Goal: Contribute content: Contribute content

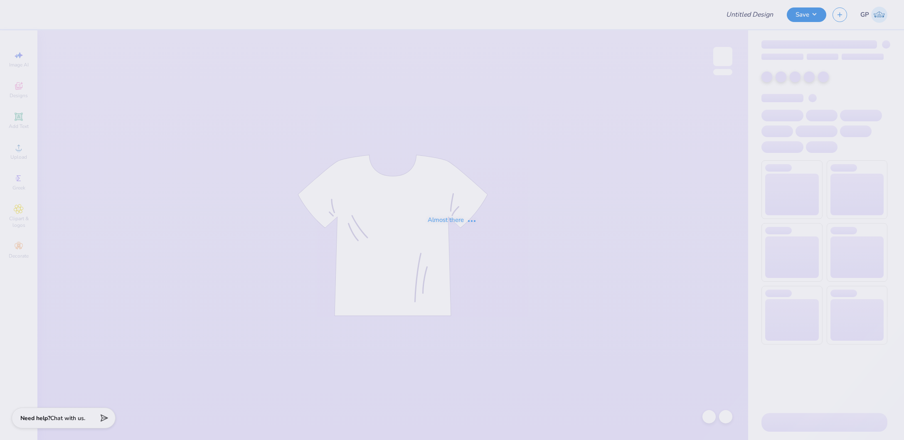
type input "wake team merch"
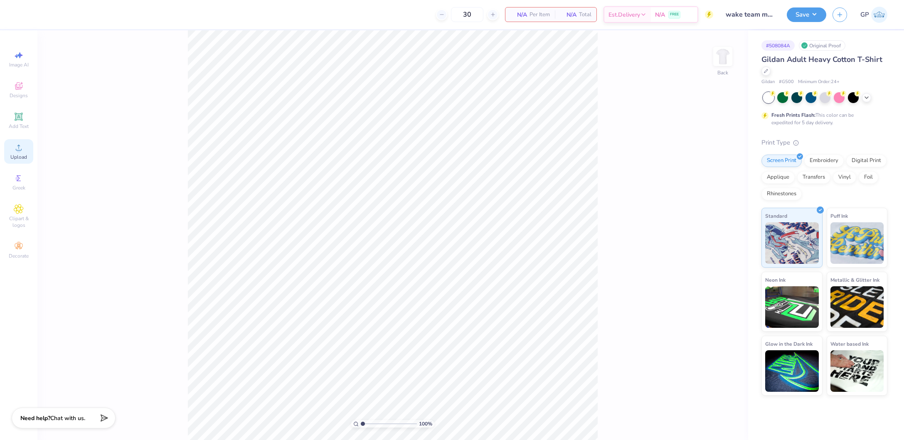
click at [24, 149] on div "Upload" at bounding box center [18, 151] width 29 height 25
click at [22, 148] on icon at bounding box center [19, 148] width 10 height 10
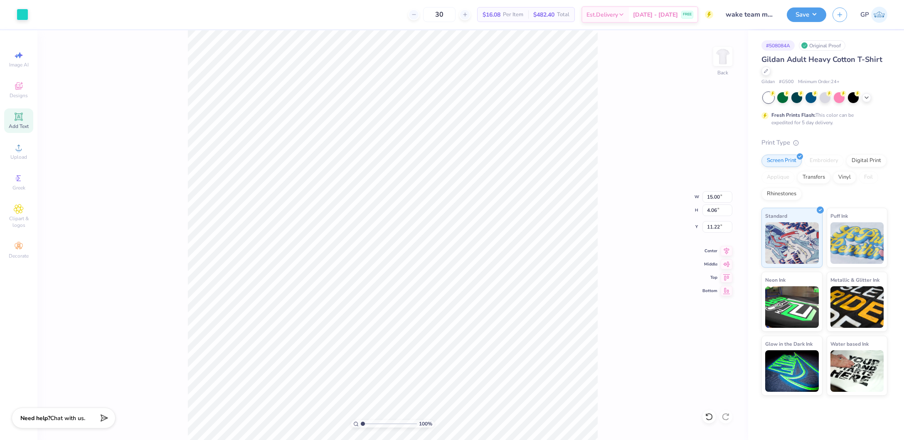
click at [17, 120] on icon at bounding box center [19, 117] width 8 height 8
type input "6.00"
type input "1.74"
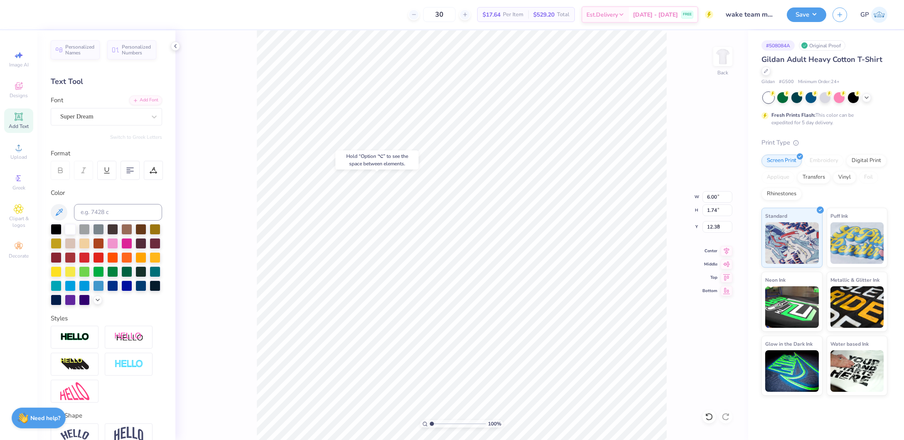
type input "7.89"
type input "15.00"
type input "4.06"
type input "11.22"
type input "6.00"
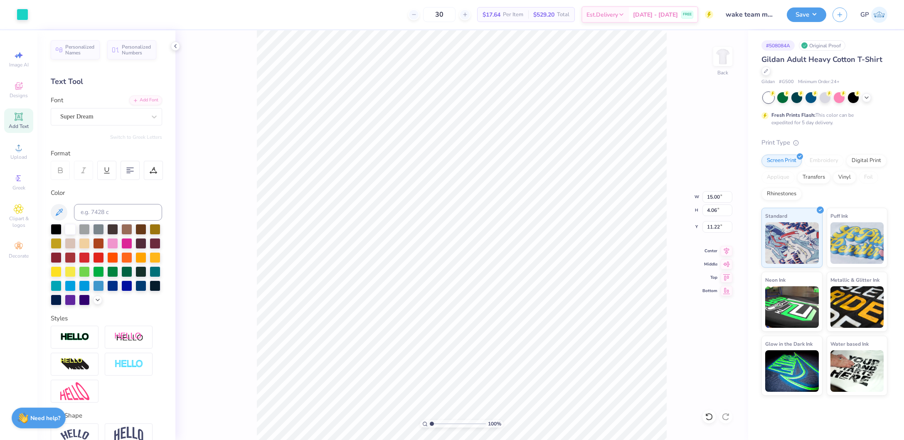
type input "1.74"
type input "7.89"
click at [93, 304] on div at bounding box center [97, 299] width 9 height 9
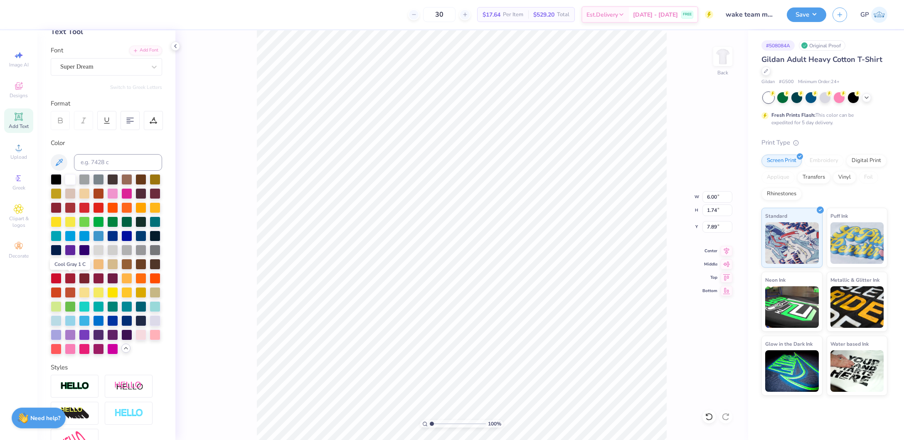
scroll to position [56, 0]
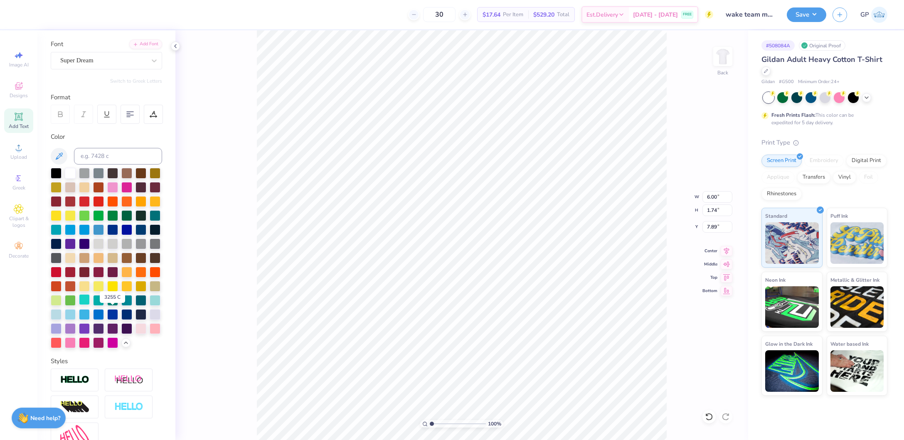
click at [90, 305] on div at bounding box center [84, 299] width 11 height 11
type input "15.00"
type input "4.06"
type input "11.22"
click at [23, 19] on div at bounding box center [23, 14] width 12 height 12
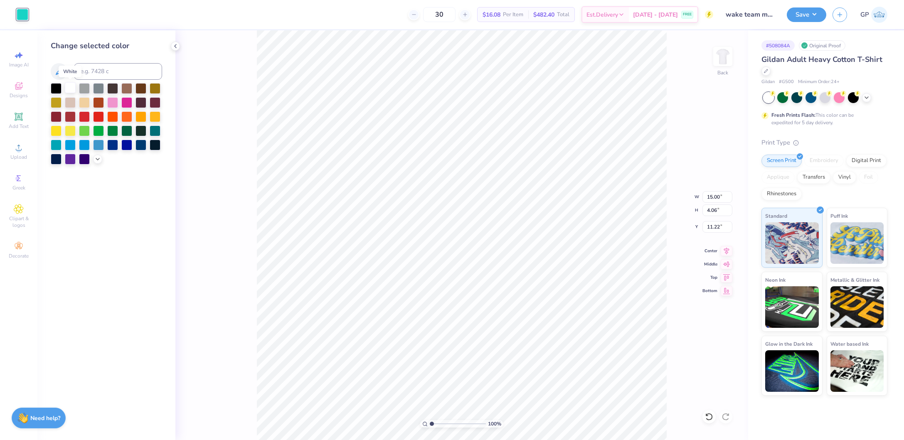
click at [65, 89] on div at bounding box center [70, 87] width 11 height 11
click at [57, 89] on div at bounding box center [56, 87] width 11 height 11
type input "6.00"
type input "1.74"
type input "7.89"
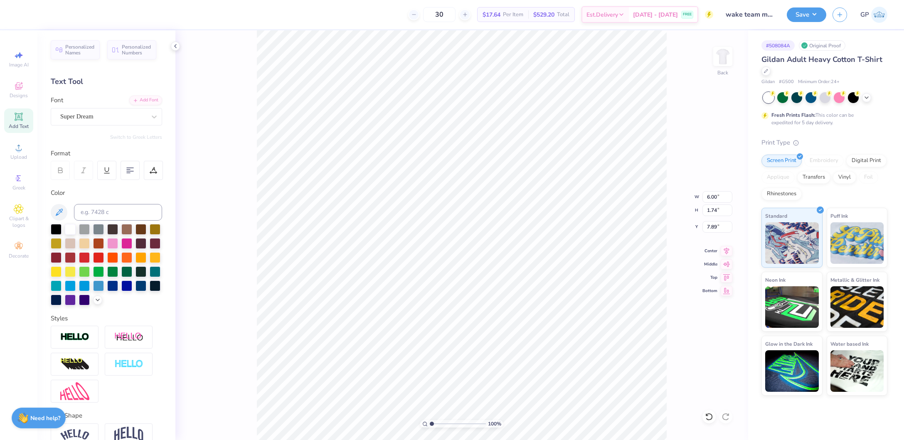
scroll to position [10, 1]
type textarea "MSU WAKE"
type input "11.78"
type input "1.81"
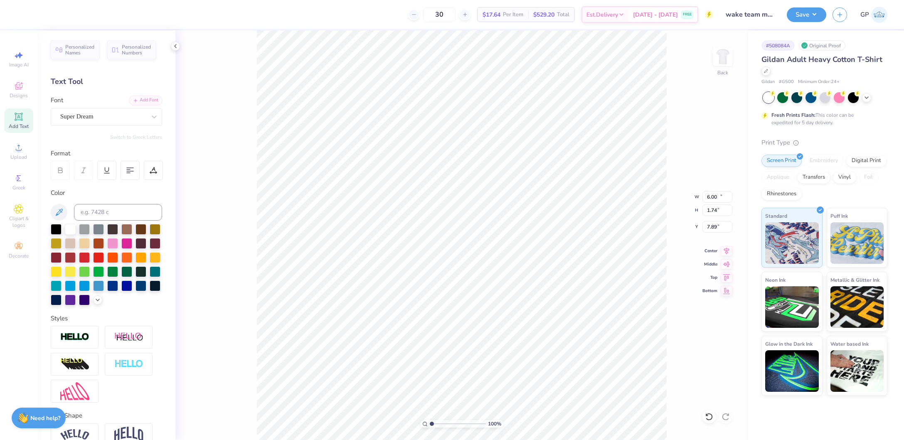
type input "7.85"
click at [128, 117] on div "Super Dream" at bounding box center [102, 116] width 87 height 13
type input "aria"
click at [138, 102] on div "Add Font" at bounding box center [145, 100] width 33 height 10
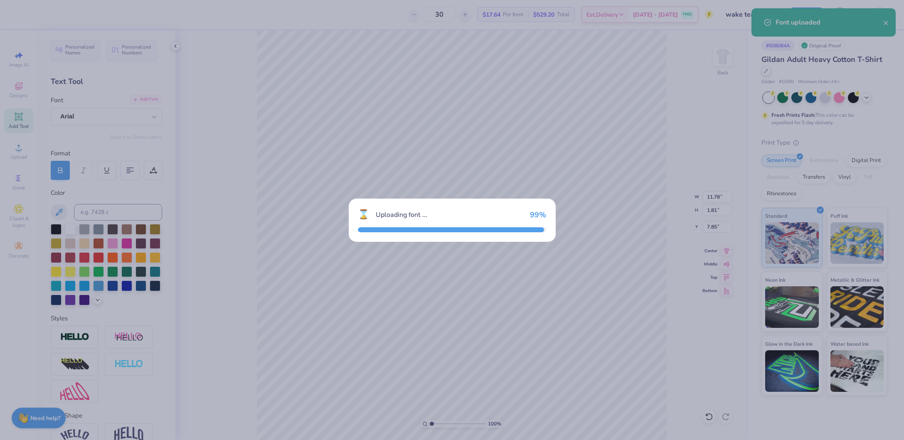
type input "13.49"
type input "1.84"
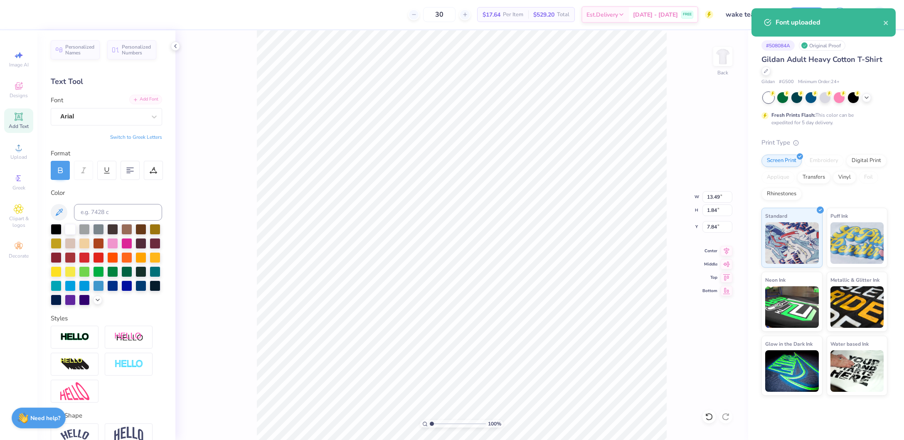
type input "11.41"
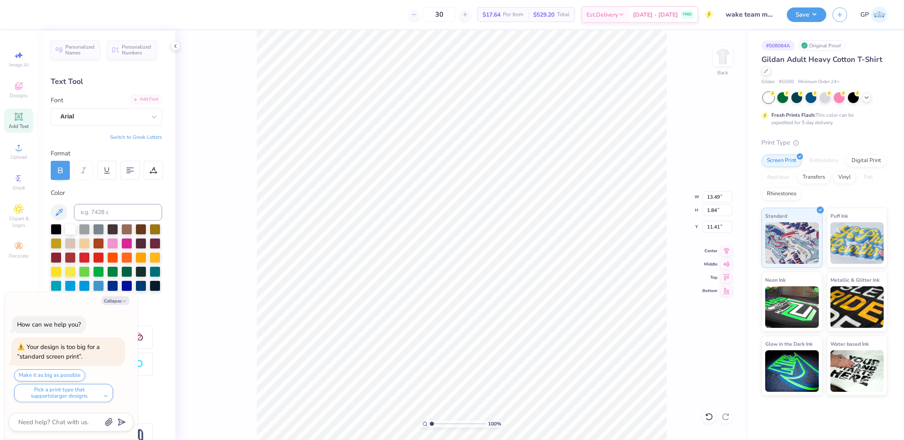
type textarea "x"
type input "15.04"
type input "4.06"
type input "11.22"
type textarea "x"
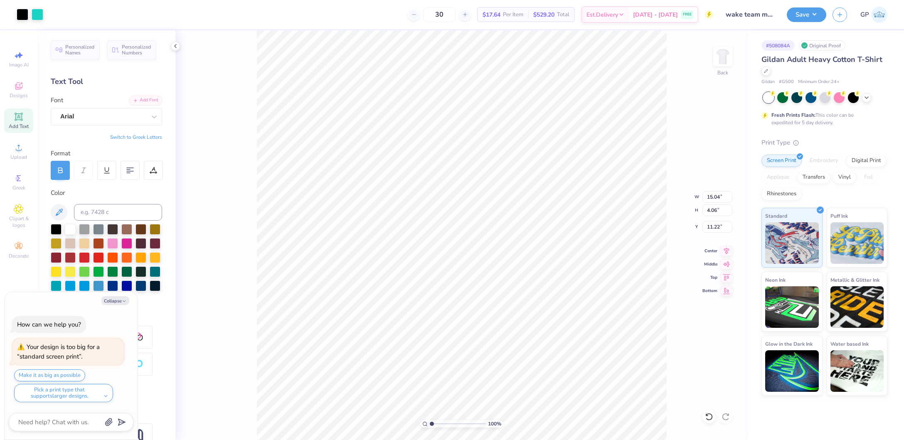
type input "13.63"
type input "3.67"
type input "11.60"
type textarea "x"
type input "10.92"
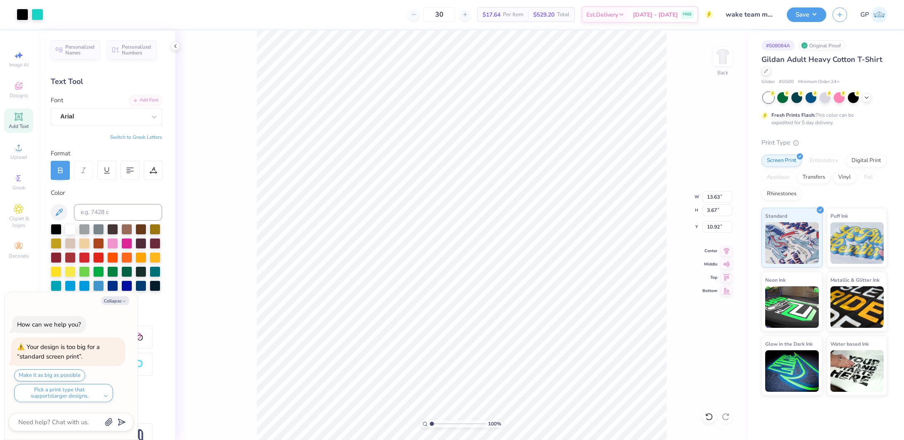
type textarea "x"
type input "2.52"
click at [440, 422] on input "range" at bounding box center [458, 423] width 56 height 7
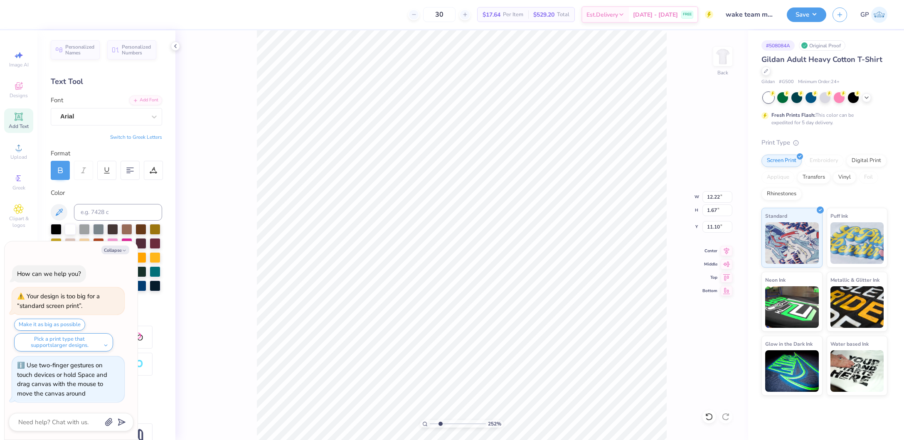
type textarea "x"
type input "10.92"
type textarea "x"
type input "13.68"
type input "1.86"
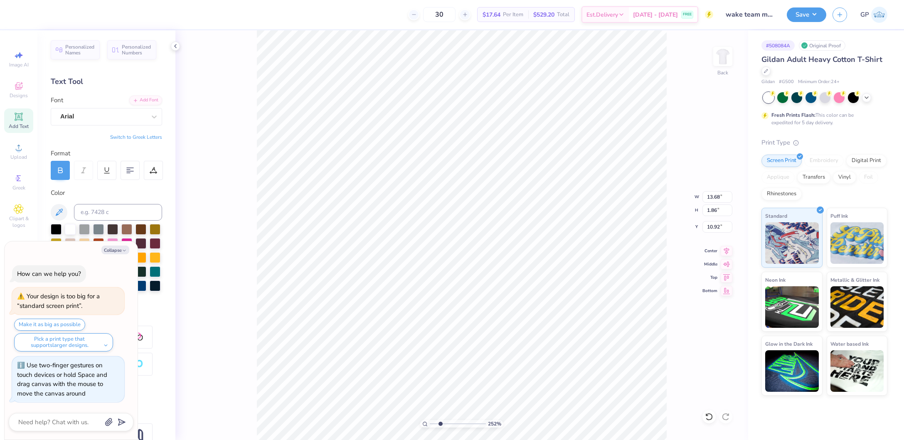
scroll to position [10, 1]
type textarea "x"
type input "13.59"
type input "1.85"
type textarea "x"
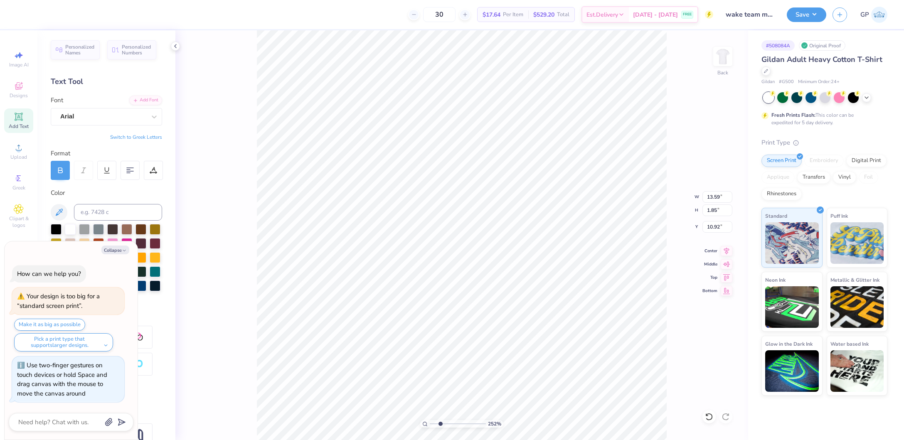
type input "3.67"
type textarea "x"
type input "1.85"
type textarea "x"
type input "14.71"
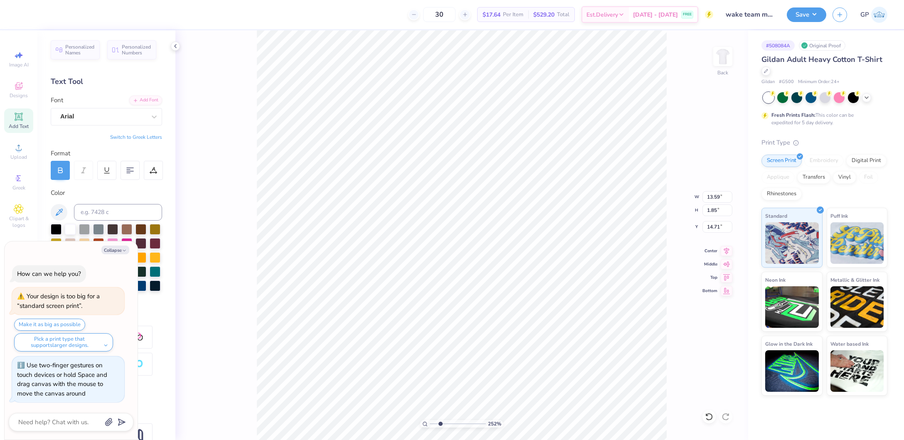
scroll to position [10, 2]
type textarea "x"
type textarea "E"
type textarea "x"
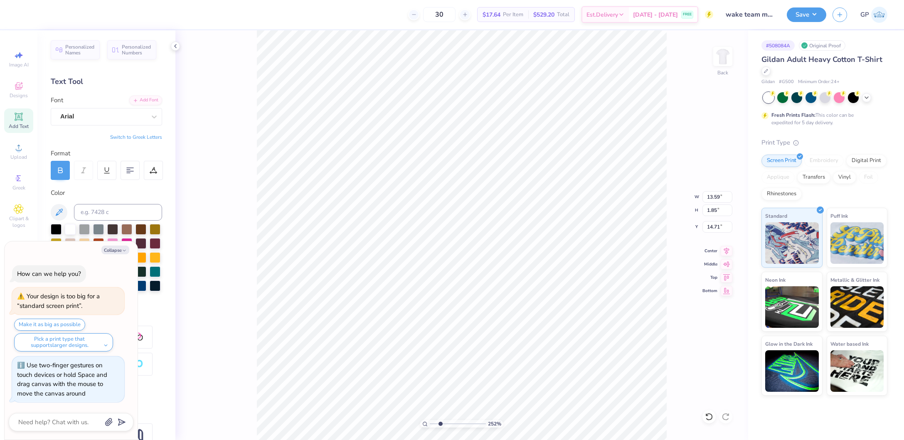
type textarea "ES"
type textarea "x"
type textarea "EST"
type textarea "x"
type textarea "EST."
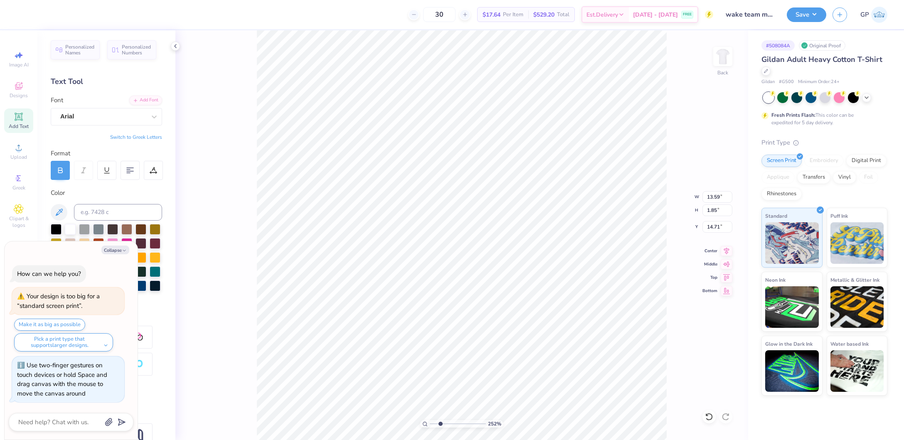
type textarea "x"
type textarea "EST."
type textarea "x"
type textarea "EST. 2"
type textarea "x"
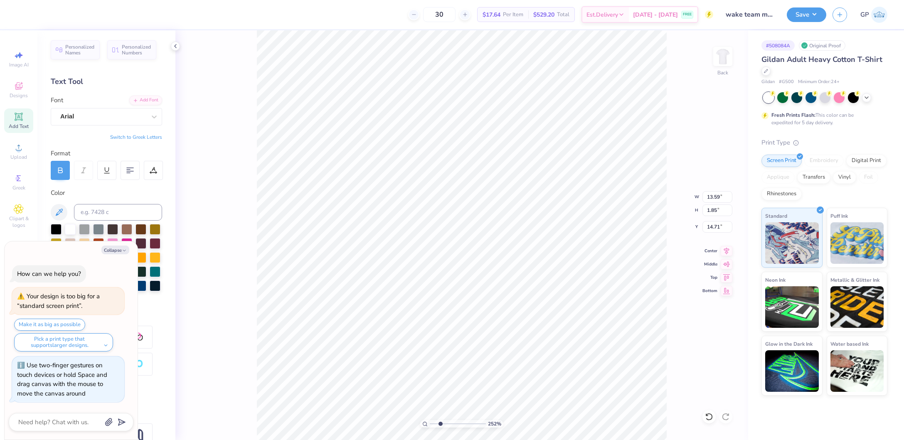
type textarea "EST. 20"
type textarea "x"
type textarea "EST. 201"
type textarea "x"
type textarea "EST. 2013"
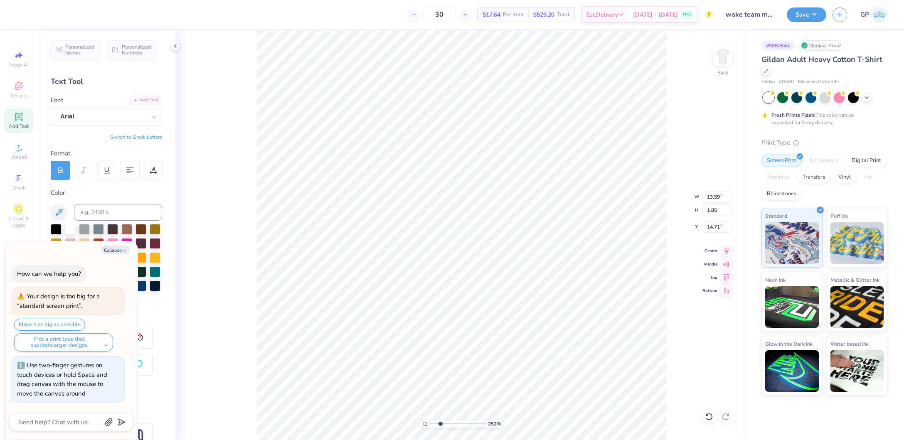
scroll to position [10, 2]
type textarea "x"
type input "11.53"
click at [65, 174] on div at bounding box center [60, 170] width 19 height 19
click at [135, 96] on div "Add Font" at bounding box center [145, 100] width 33 height 10
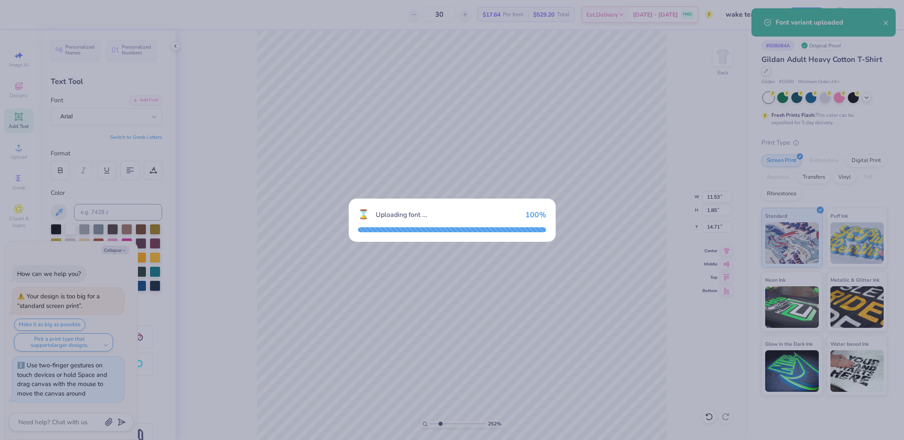
type textarea "x"
type input "11.50"
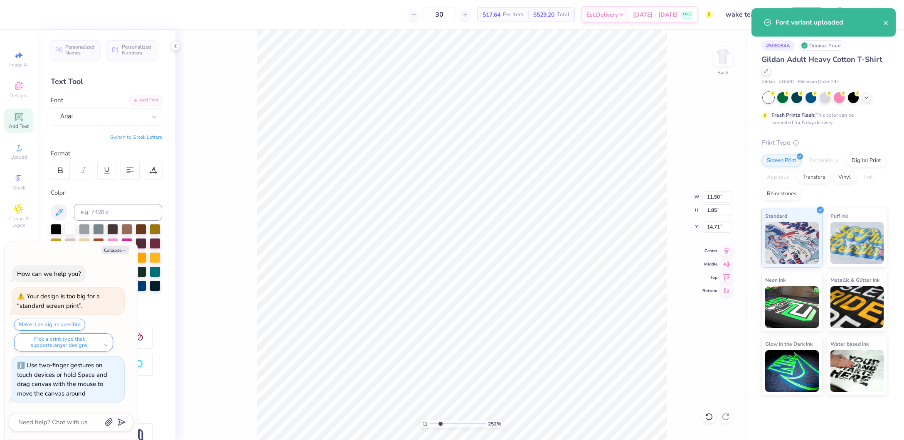
type textarea "x"
type input "9.23"
type input "1.49"
type input "15.08"
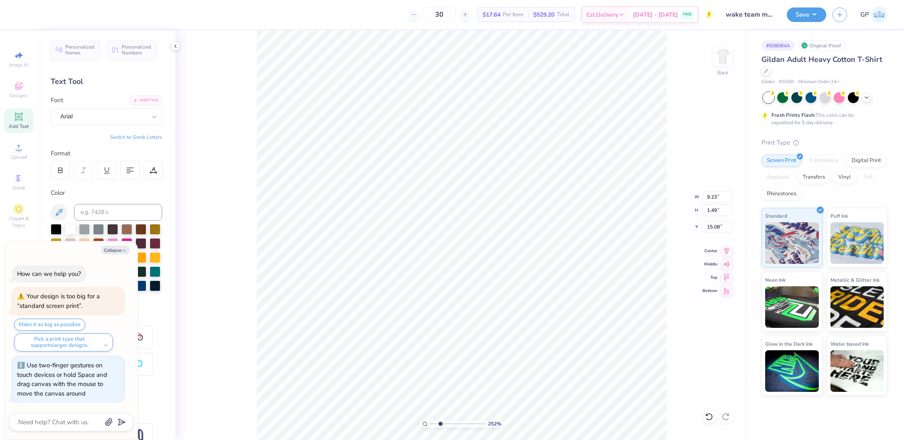
type textarea "x"
type input "7.28"
type input "1.17"
type textarea "x"
type input "13.43"
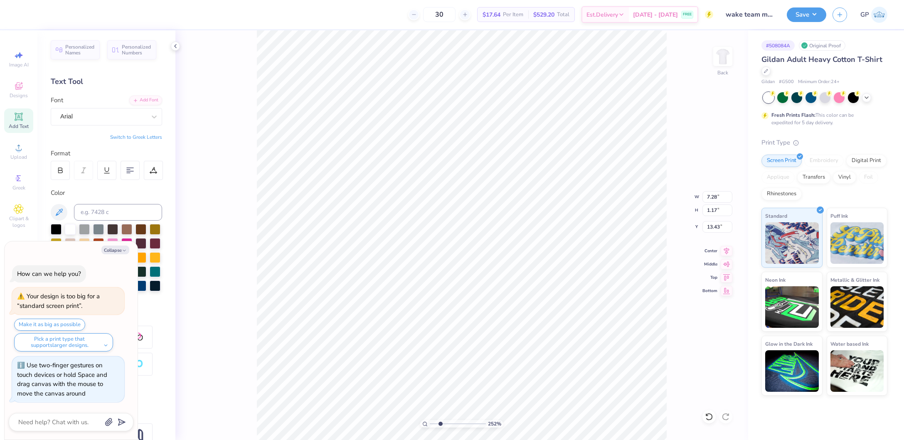
type textarea "x"
type input "7.15"
type input "1.15"
type input "13.45"
drag, startPoint x: 443, startPoint y: 423, endPoint x: 409, endPoint y: 423, distance: 34.5
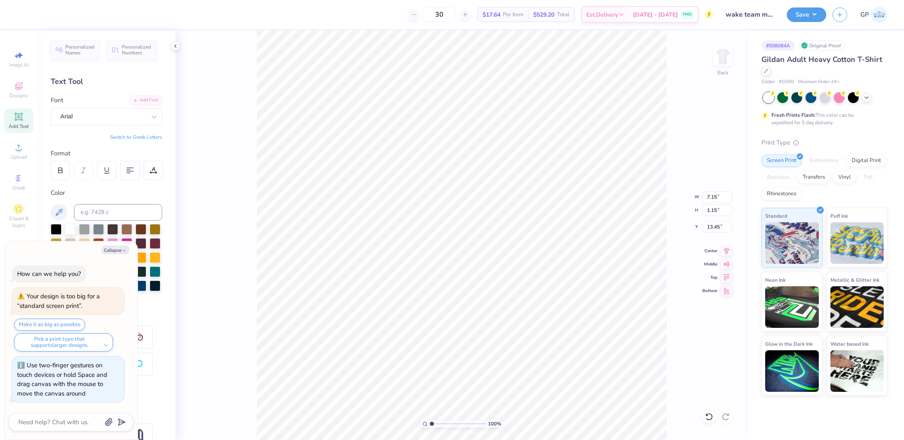
type input "1"
click at [430, 423] on input "range" at bounding box center [458, 423] width 56 height 7
type textarea "x"
type input "13.59"
type input "1.85"
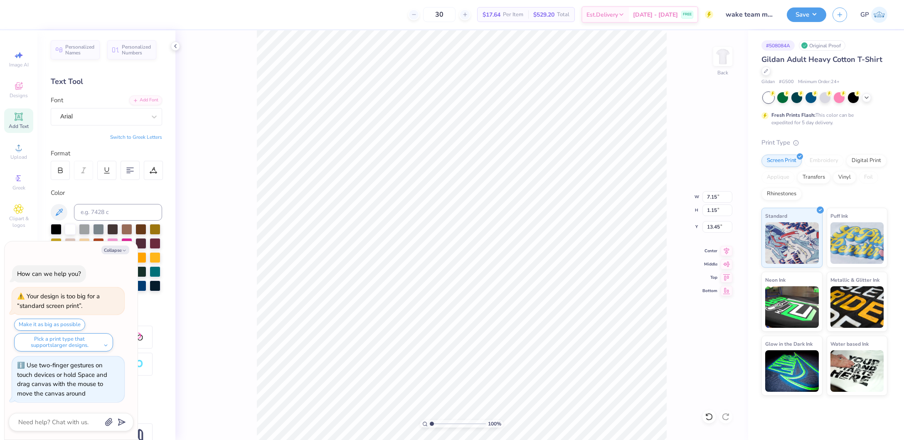
type input "10.92"
click at [509, 424] on li "Send to Back" at bounding box center [511, 432] width 65 height 16
type textarea "x"
type input "3.67"
click at [726, 246] on icon at bounding box center [727, 250] width 12 height 10
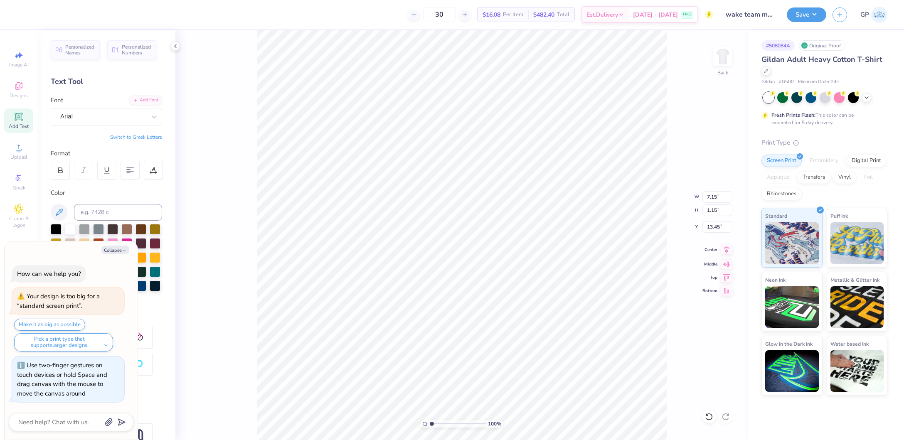
click at [723, 254] on div "100 % Back W 7.15 7.15 " H 1.15 1.15 " Y 13.45 13.45 " Center Middle Top Bottom" at bounding box center [461, 235] width 573 height 410
click at [723, 251] on icon at bounding box center [727, 250] width 12 height 10
type textarea "x"
type input "13.59"
type input "1.85"
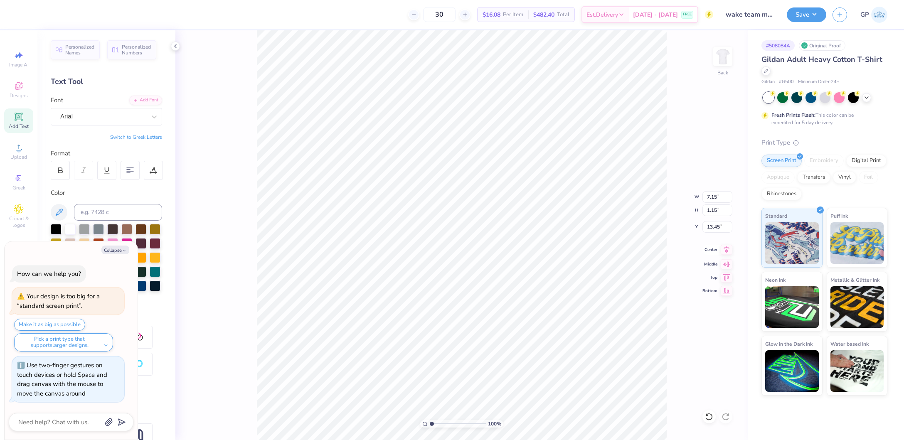
type input "10.92"
click at [725, 247] on icon at bounding box center [726, 249] width 5 height 7
type textarea "x"
type input "7.15"
type input "1.15"
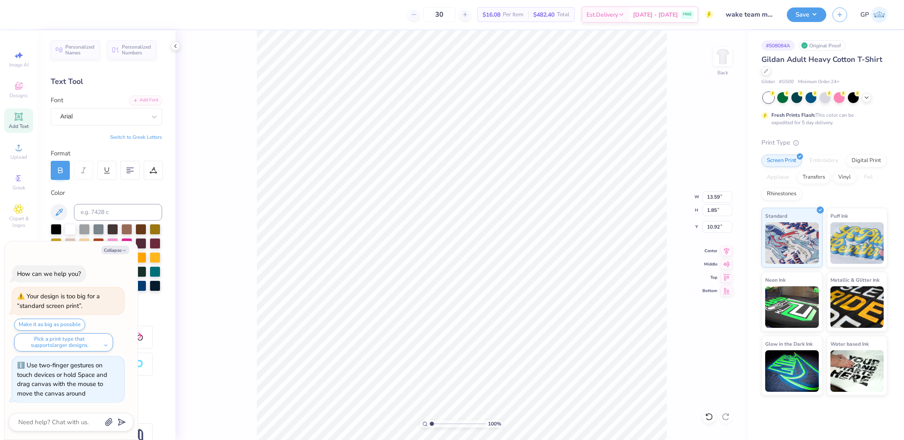
type input "13.45"
click at [724, 250] on icon at bounding box center [727, 250] width 12 height 10
type textarea "x"
type input "2.55"
click at [440, 424] on input "range" at bounding box center [458, 423] width 56 height 7
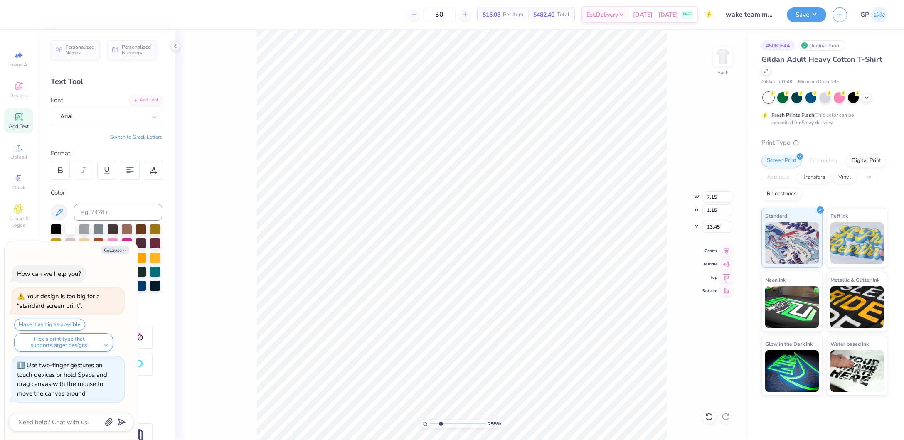
type textarea "x"
type input "9.77"
type textarea "x"
type textarea "T"
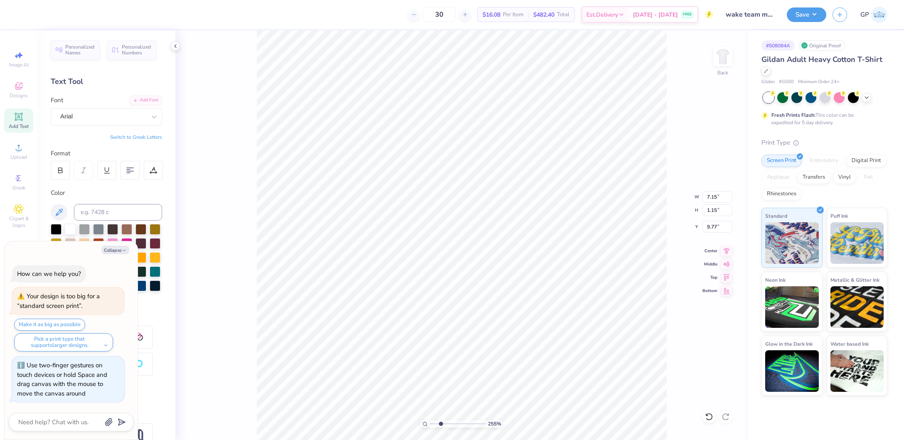
type textarea "x"
type textarea "TM"
type textarea "x"
type input "2.09"
type input "1.11"
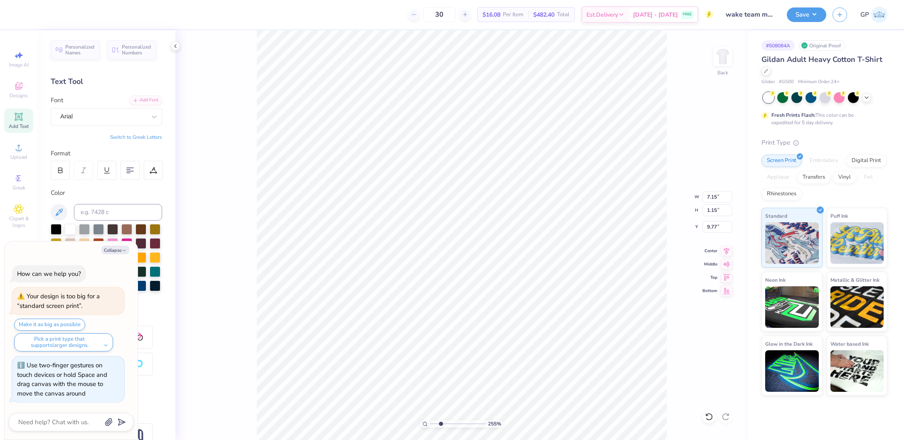
type input "9.79"
type textarea "x"
type input "0.90"
type input "0.48"
type input "10.42"
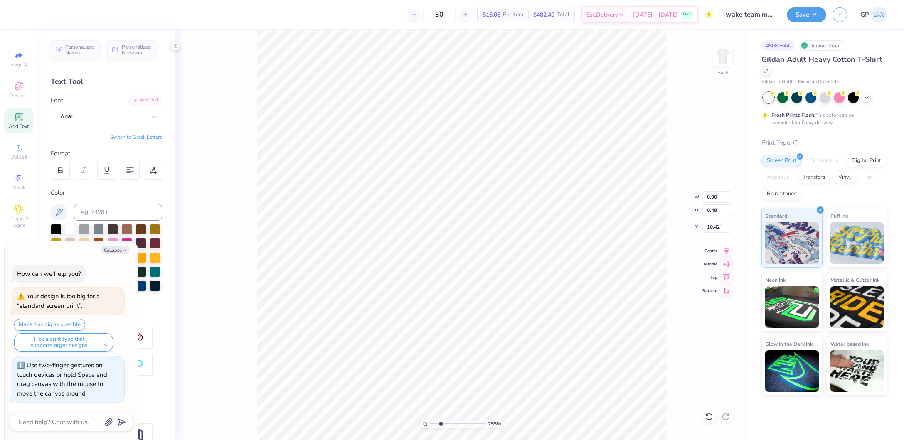
type textarea "x"
type input "10.92"
type textarea "x"
type input "0.53"
type input "0.28"
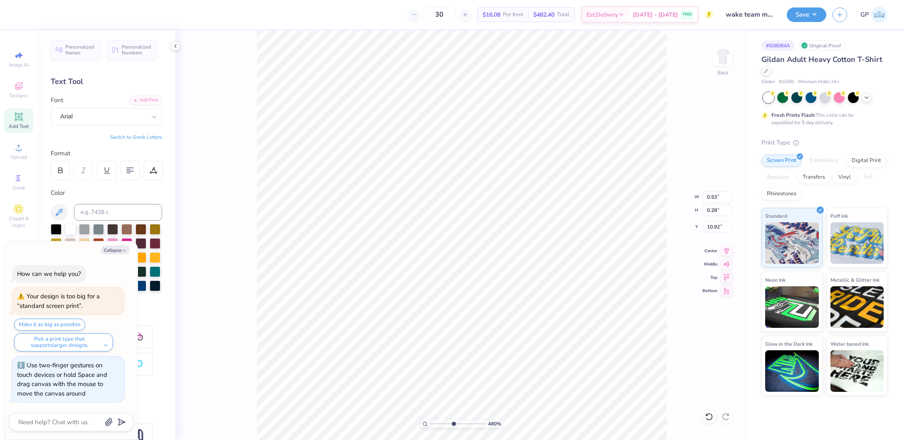
drag, startPoint x: 439, startPoint y: 422, endPoint x: 453, endPoint y: 424, distance: 14.3
type input "4.8"
click at [453, 424] on input "range" at bounding box center [458, 423] width 56 height 7
type textarea "x"
type input "10.97"
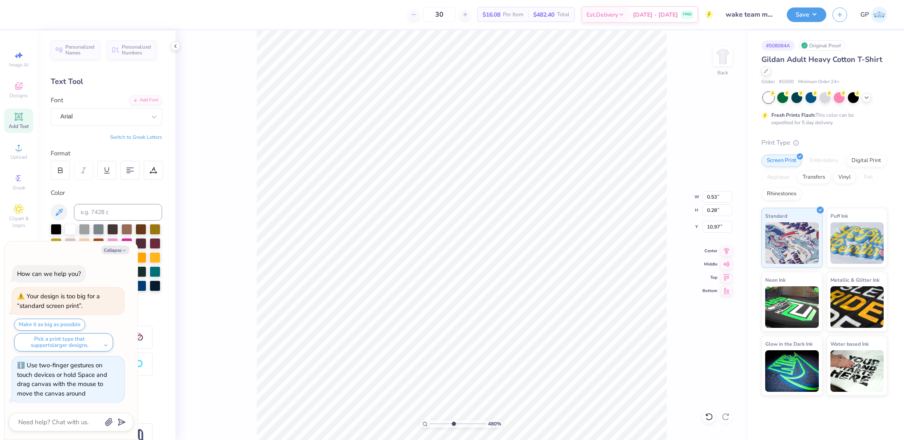
type textarea "x"
drag, startPoint x: 454, startPoint y: 424, endPoint x: 406, endPoint y: 416, distance: 48.9
type input "1"
click at [430, 420] on input "range" at bounding box center [458, 423] width 56 height 7
type textarea "x"
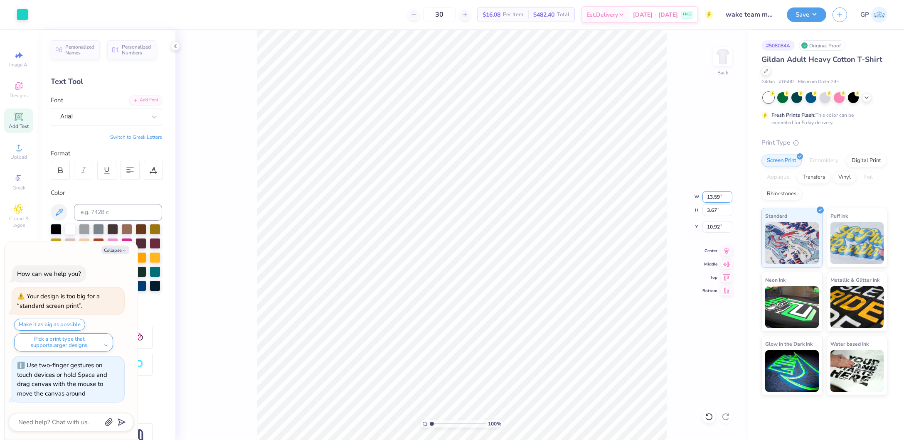
click at [718, 193] on input "13.59" at bounding box center [717, 197] width 30 height 12
type input "3.5"
type textarea "x"
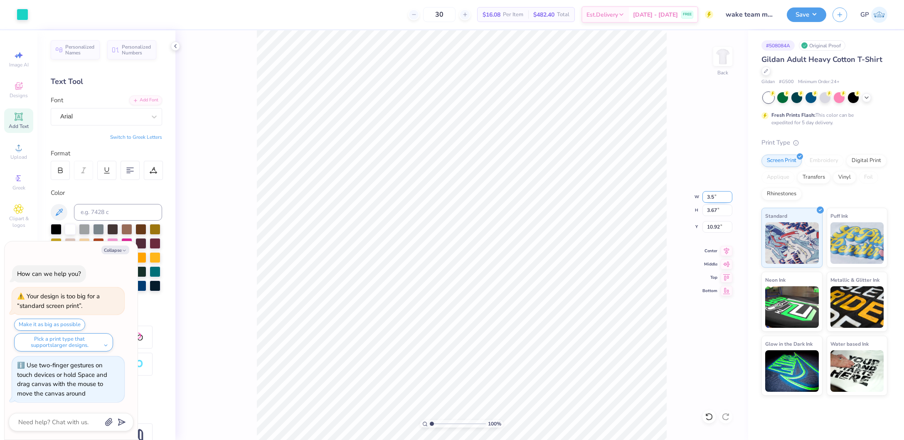
type input "3.50"
type input "0.95"
type input "12.29"
type input "5.76"
click at [458, 423] on input "range" at bounding box center [458, 423] width 56 height 7
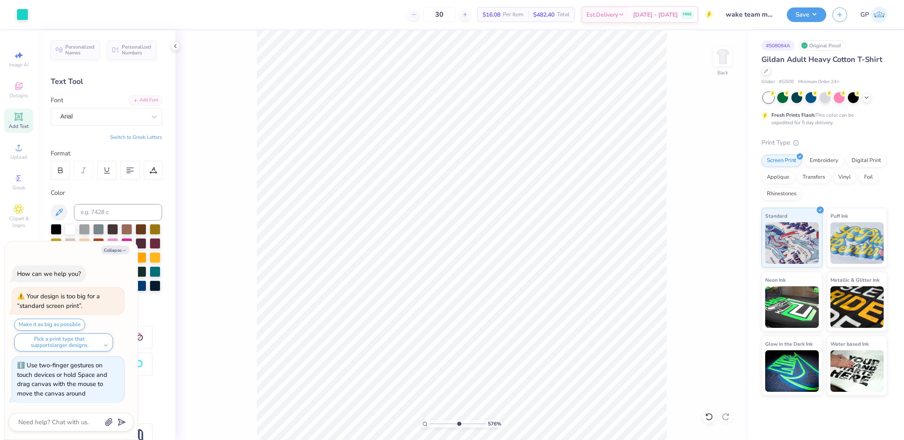
type textarea "x"
click at [717, 209] on input "0.07" at bounding box center [717, 210] width 30 height 12
type input "0.1"
type textarea "x"
type input "0.19"
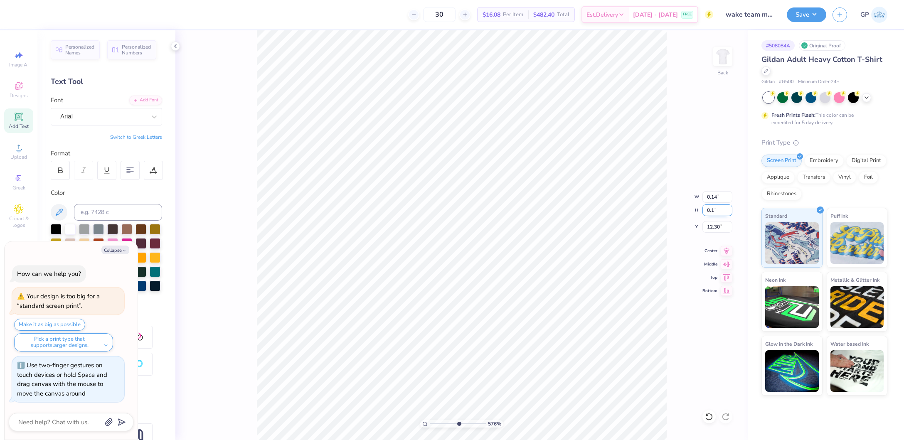
type input "0.10"
type input "12.28"
drag, startPoint x: 457, startPoint y: 423, endPoint x: 482, endPoint y: 425, distance: 25.4
type input "10"
click at [482, 425] on input "range" at bounding box center [458, 423] width 56 height 7
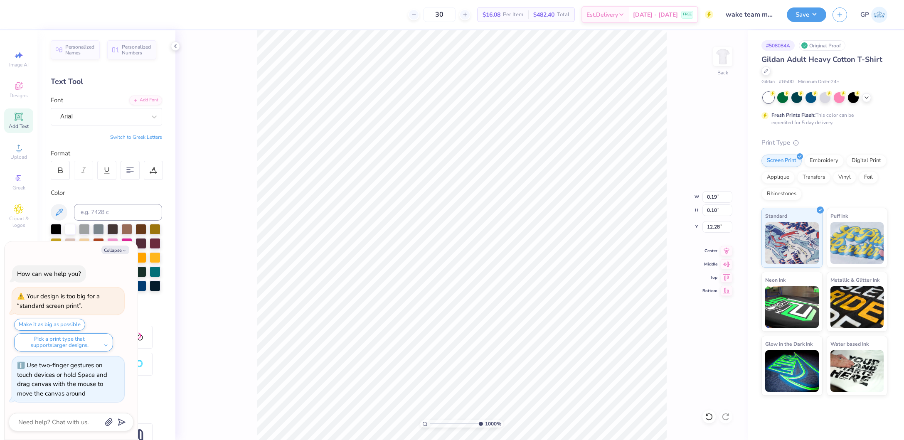
type textarea "x"
type input "12.29"
type textarea "x"
type input "5.38"
click at [455, 422] on input "range" at bounding box center [456, 423] width 53 height 7
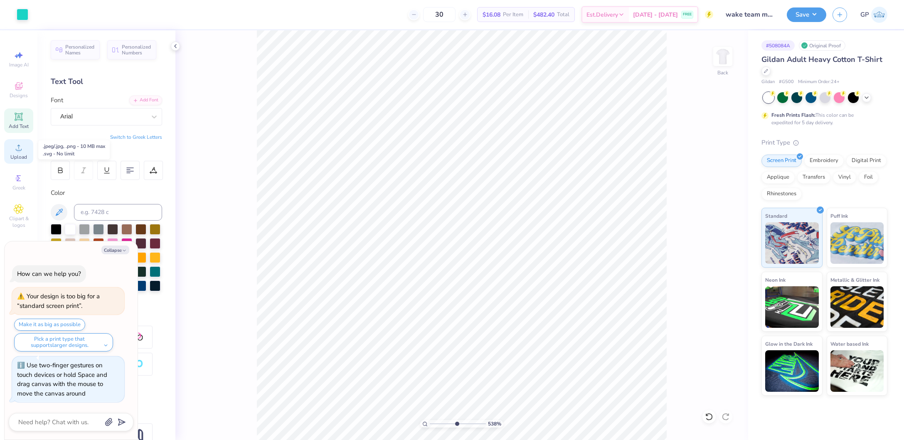
click at [26, 153] on div "Upload" at bounding box center [18, 151] width 29 height 25
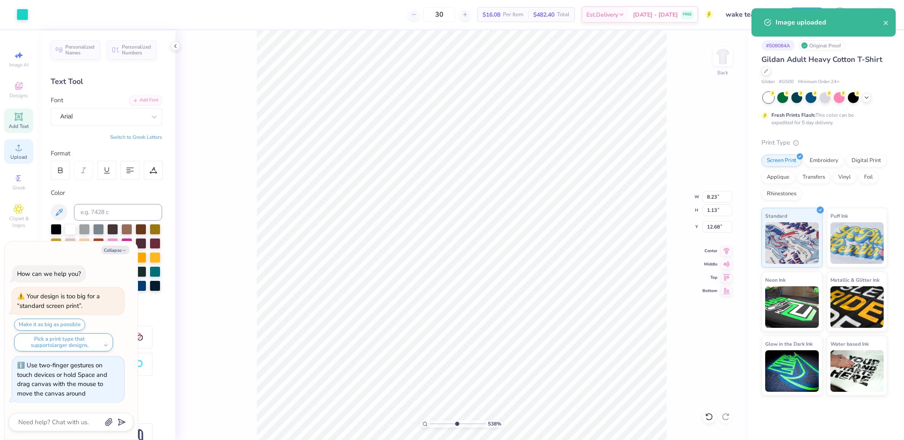
type textarea "x"
click at [714, 195] on input "8.23" at bounding box center [717, 197] width 30 height 12
type input "3.5"
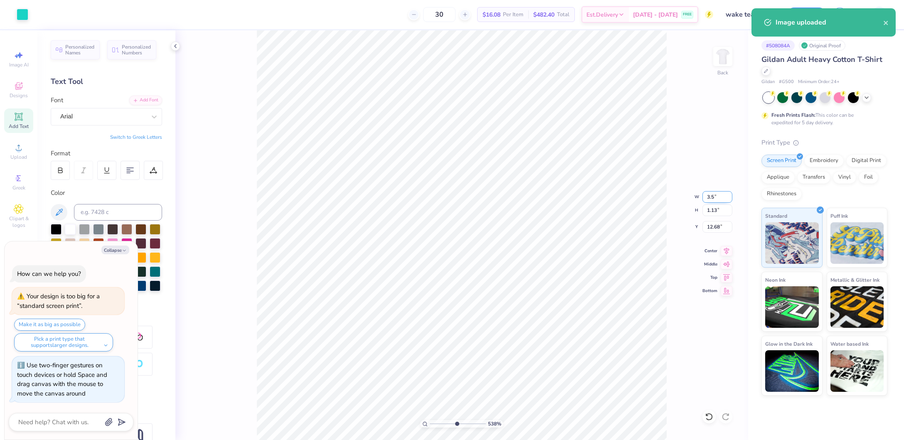
type textarea "x"
type input "3.50"
type input "0.48"
type input "13.01"
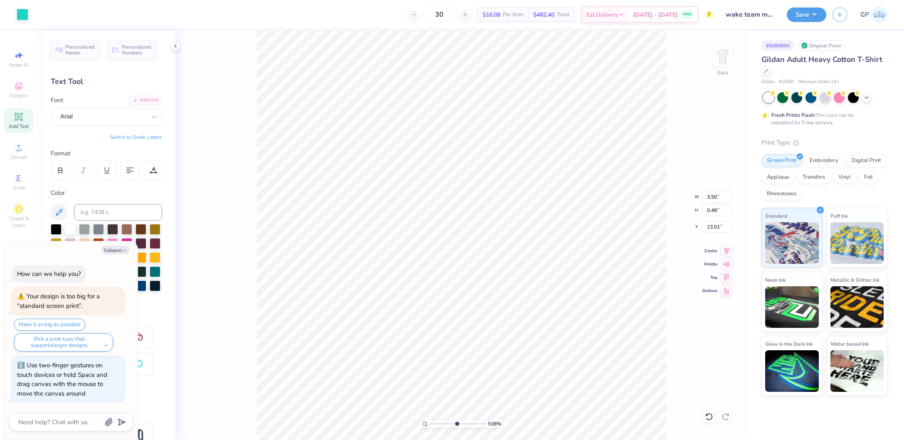
type textarea "x"
type input "12.29"
drag, startPoint x: 457, startPoint y: 424, endPoint x: 396, endPoint y: 419, distance: 61.2
type input "1"
click at [430, 420] on input "range" at bounding box center [458, 423] width 56 height 7
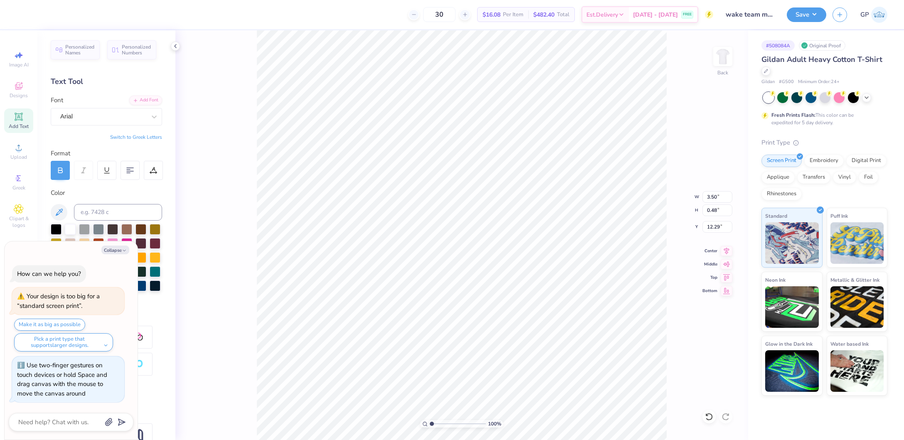
click at [99, 25] on div "30 $16.08 Per Item $482.40 Total Est. Delivery [DATE] - [DATE] FREE" at bounding box center [368, 14] width 690 height 29
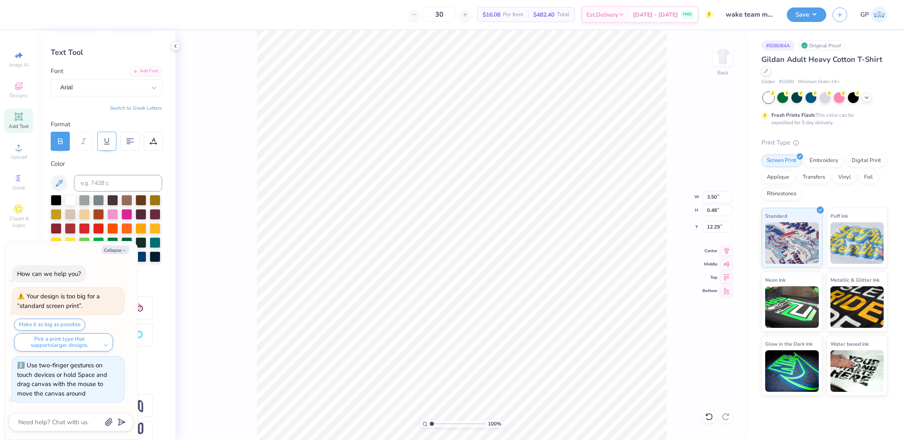
scroll to position [30, 0]
click at [57, 196] on div at bounding box center [56, 198] width 11 height 11
type textarea "x"
drag, startPoint x: 431, startPoint y: 423, endPoint x: 468, endPoint y: 426, distance: 36.7
type input "7.46"
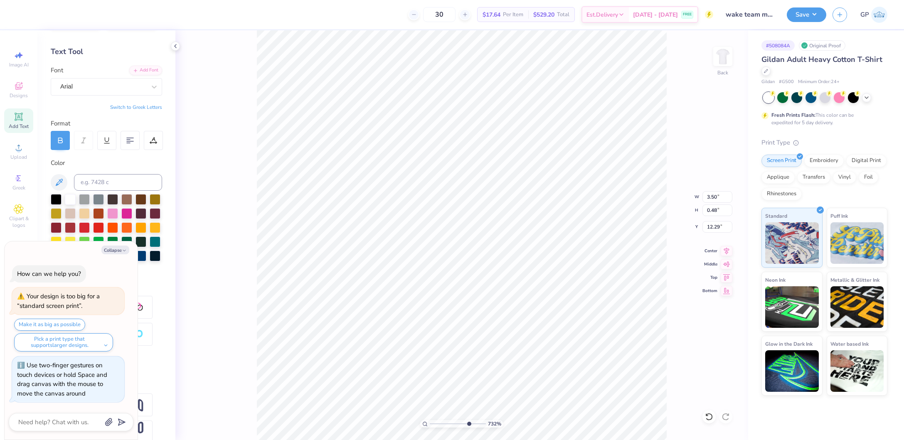
click at [468, 426] on input "range" at bounding box center [458, 423] width 56 height 7
type textarea "x"
type input "13.01"
type textarea "x"
type input "12.29"
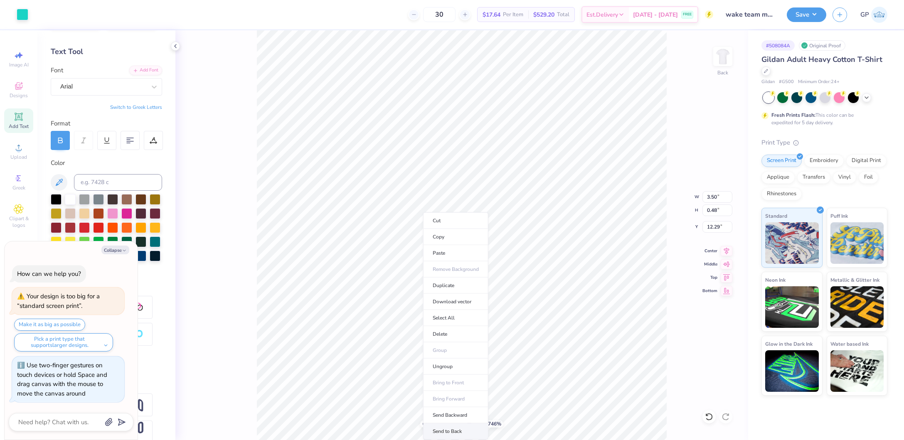
click at [453, 430] on li "Send to Back" at bounding box center [455, 432] width 65 height 16
type textarea "x"
drag, startPoint x: 464, startPoint y: 422, endPoint x: 419, endPoint y: 418, distance: 45.1
type input "1"
click at [430, 420] on input "range" at bounding box center [458, 423] width 56 height 7
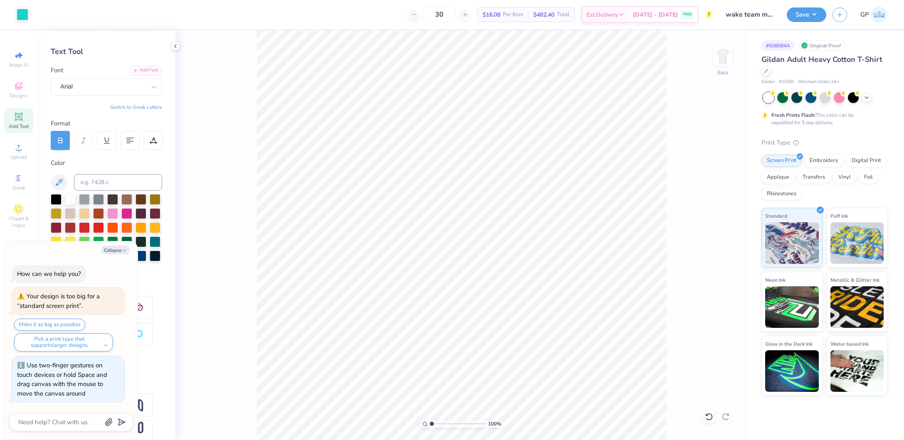
type textarea "x"
click at [716, 226] on input "12.29" at bounding box center [717, 227] width 30 height 12
type input "3"
type textarea "x"
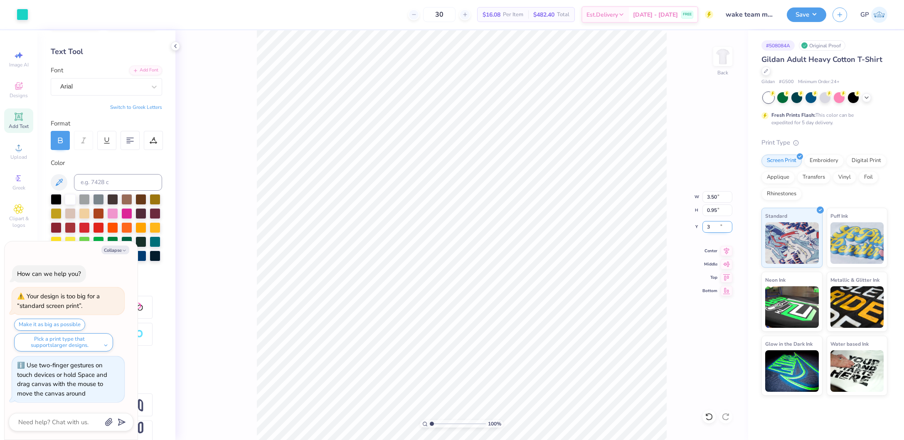
type input "3.00"
click at [714, 59] on img at bounding box center [722, 56] width 33 height 33
click at [20, 162] on div "Upload" at bounding box center [18, 151] width 29 height 25
click at [720, 216] on div "100 % Front W 10.07 10.07 " H 14.26 14.26 " Y 7.12 7.12 " Center Middle Top Bot…" at bounding box center [461, 235] width 573 height 410
type textarea "x"
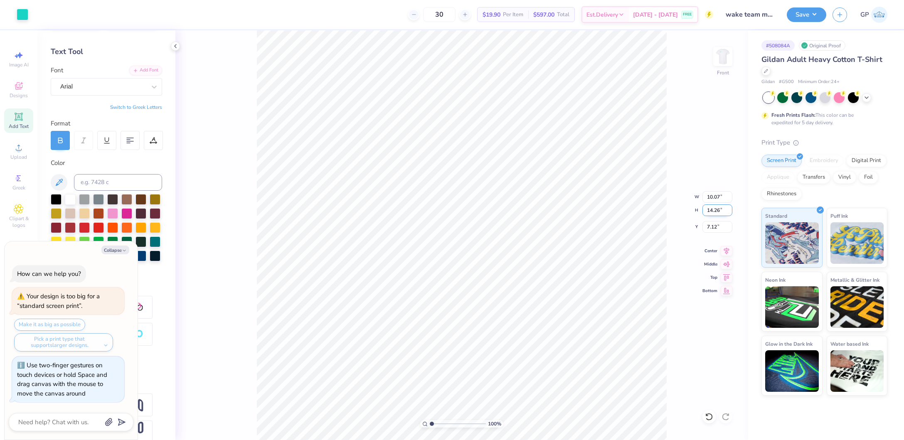
click at [717, 211] on input "14.26" at bounding box center [717, 210] width 30 height 12
type input "15"
type textarea "x"
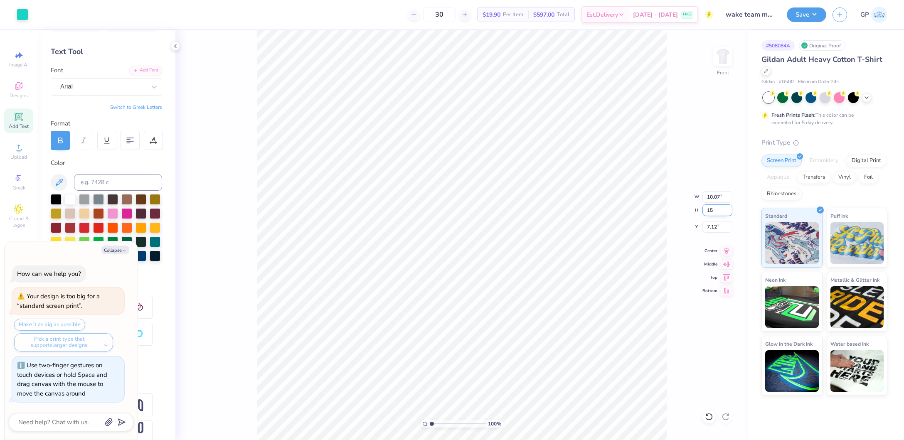
type input "10.59"
type input "15.00"
type input "6.75"
type textarea "x"
click at [717, 229] on input "2.57" at bounding box center [717, 227] width 30 height 12
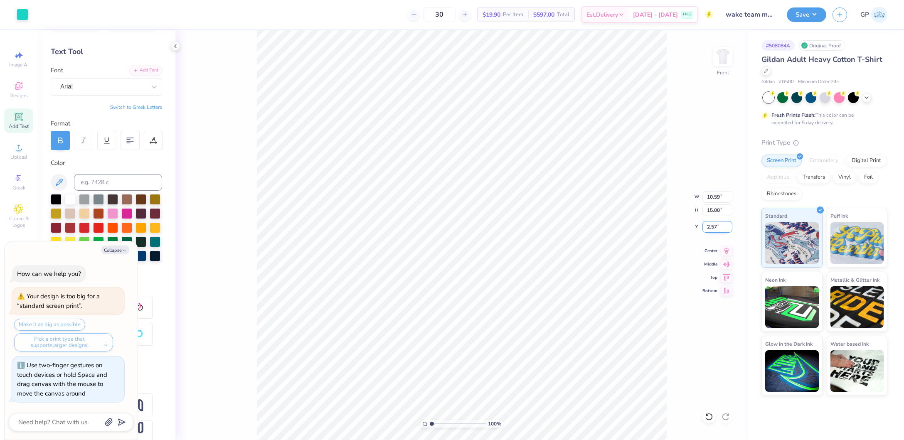
click at [717, 229] on input "2.57" at bounding box center [717, 227] width 30 height 12
type input "3"
type textarea "x"
type input "3.00"
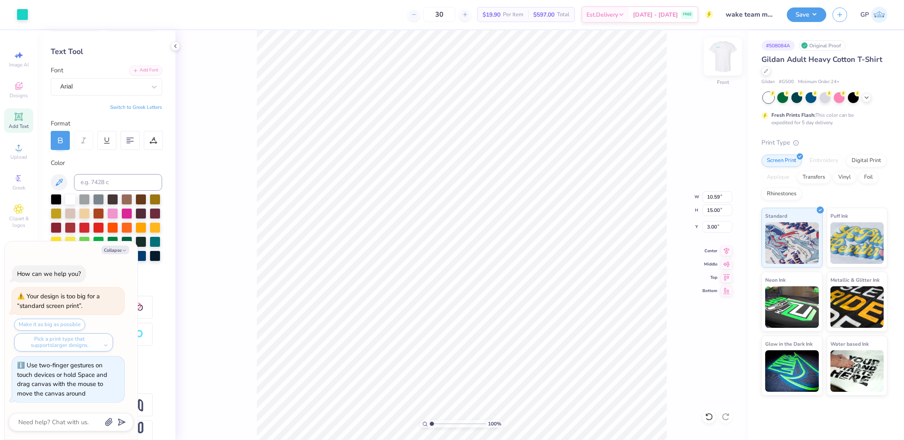
click at [724, 66] on img at bounding box center [722, 56] width 33 height 33
click at [798, 17] on button "Save" at bounding box center [806, 13] width 39 height 15
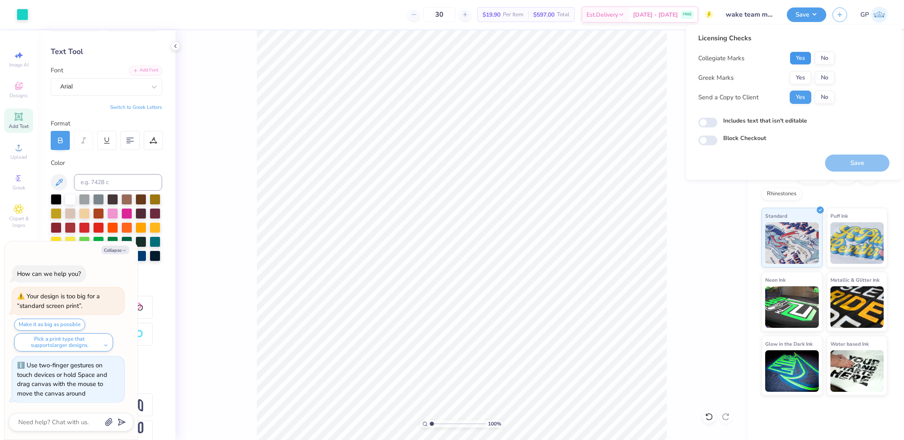
click at [798, 54] on button "Yes" at bounding box center [801, 58] width 22 height 13
click at [825, 83] on button "No" at bounding box center [825, 77] width 20 height 13
type textarea "x"
click at [712, 123] on input "Includes text that isn't editable" at bounding box center [707, 123] width 19 height 10
checkbox input "true"
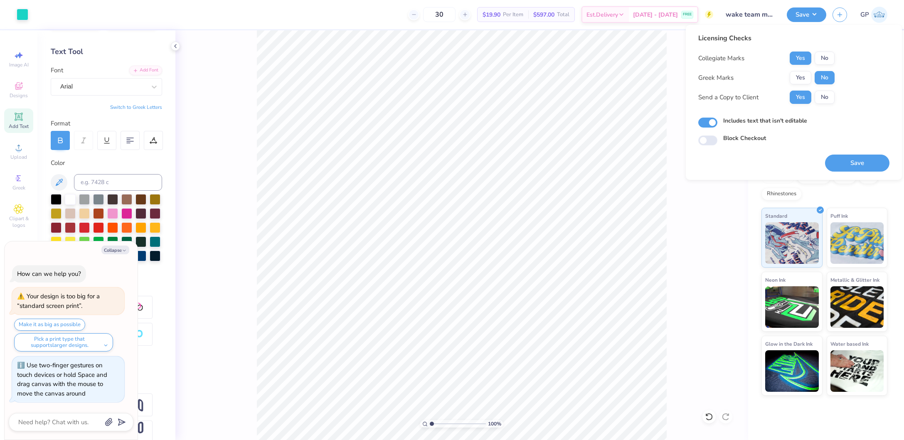
click at [836, 153] on div "Save" at bounding box center [857, 158] width 64 height 26
click at [836, 164] on button "Save" at bounding box center [857, 163] width 64 height 17
type textarea "x"
